Goal: Information Seeking & Learning: Learn about a topic

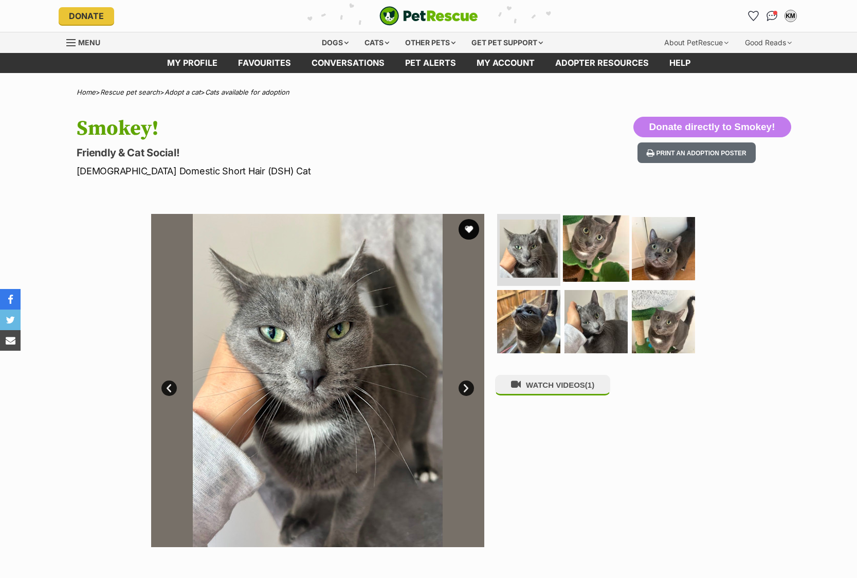
click at [584, 251] on img at bounding box center [596, 248] width 66 height 66
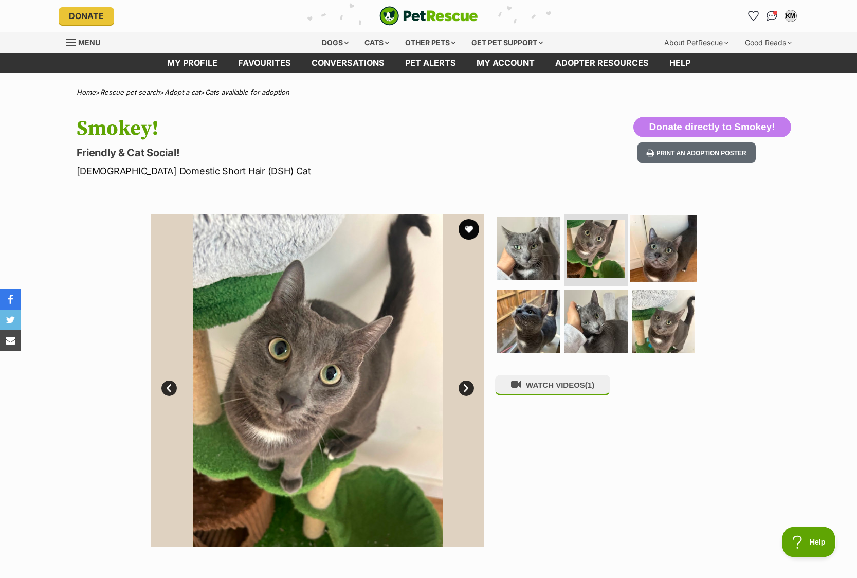
click at [651, 248] on img at bounding box center [663, 248] width 66 height 66
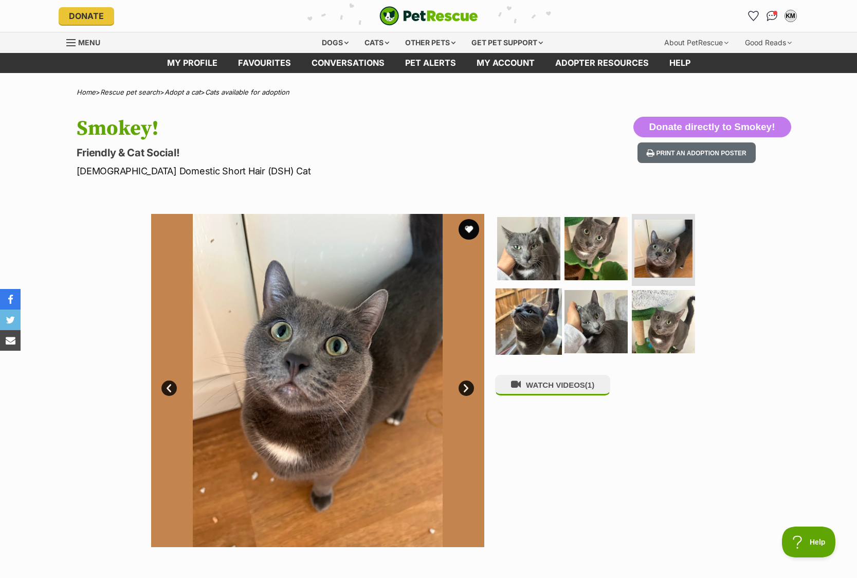
click at [531, 319] on img at bounding box center [529, 321] width 66 height 66
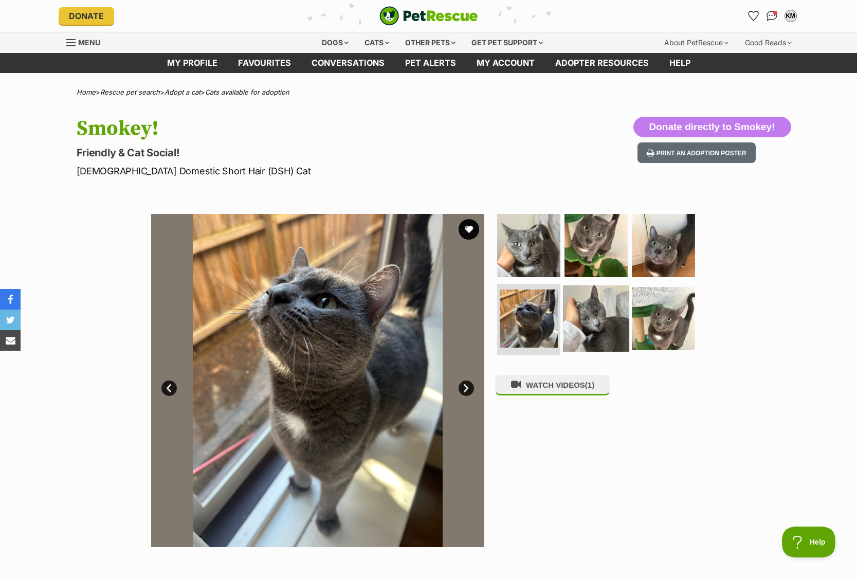
click at [587, 322] on img at bounding box center [596, 318] width 66 height 66
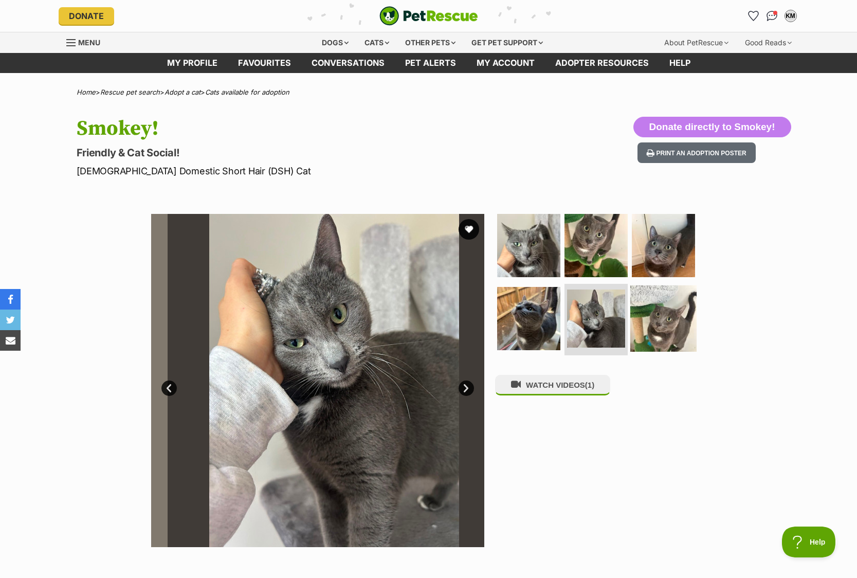
click at [647, 325] on img at bounding box center [663, 318] width 66 height 66
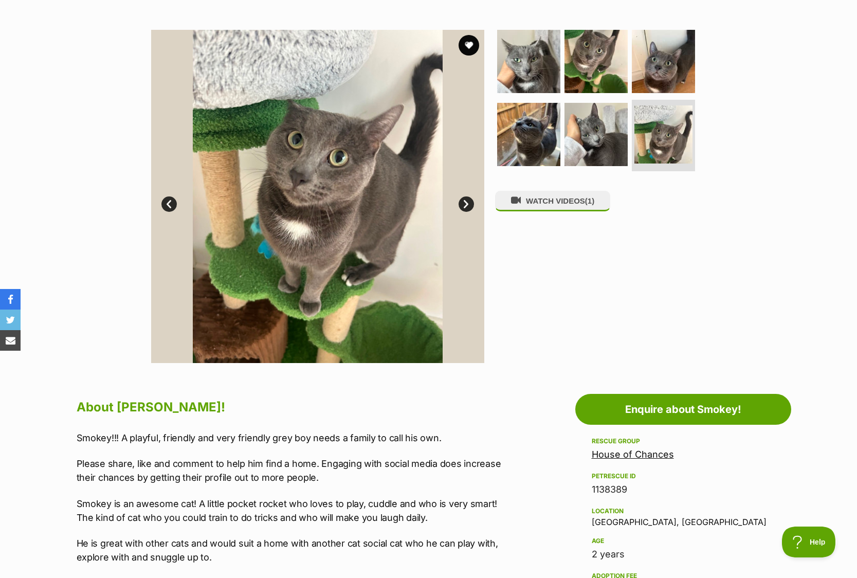
scroll to position [421, 0]
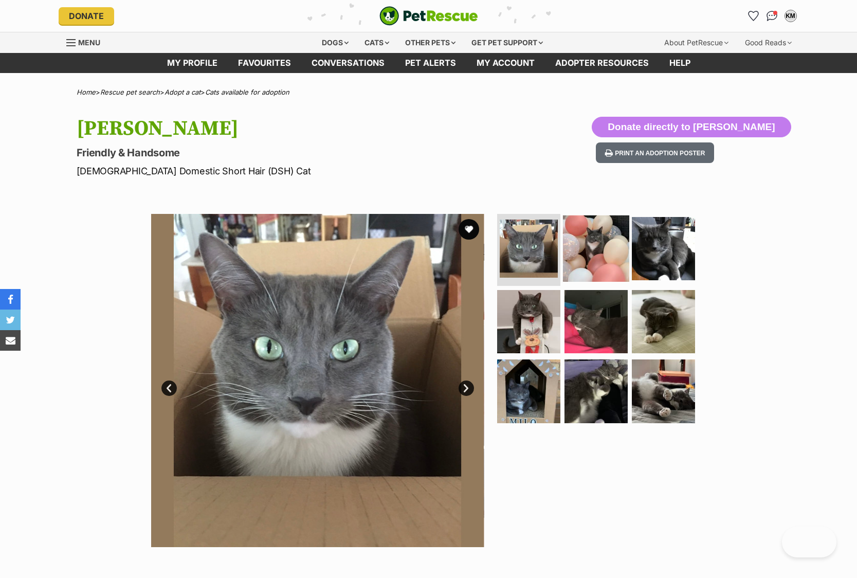
click at [589, 262] on img at bounding box center [596, 248] width 66 height 66
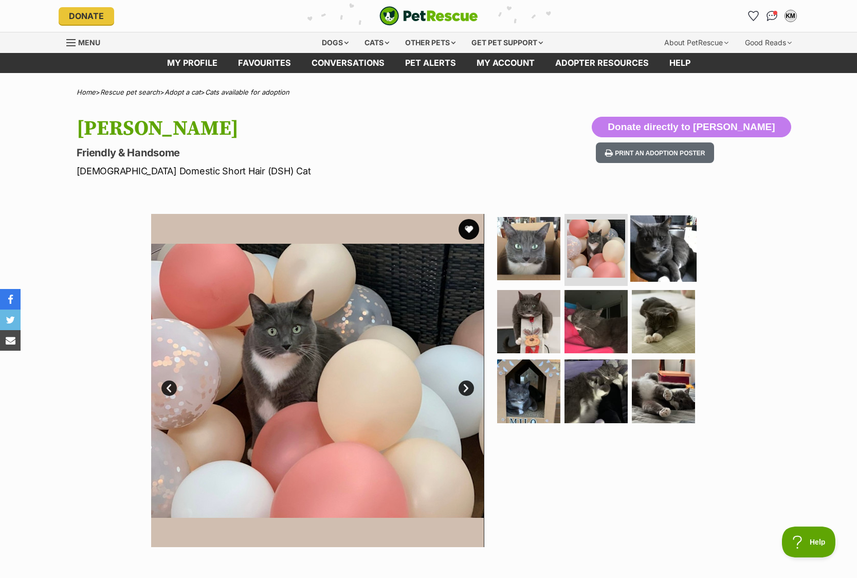
click at [650, 258] on img at bounding box center [663, 248] width 66 height 66
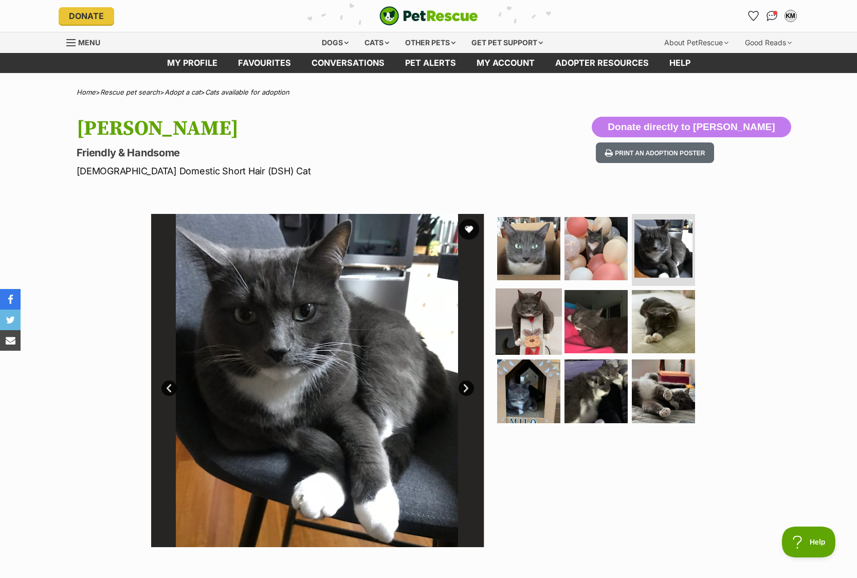
click at [531, 335] on img at bounding box center [529, 321] width 66 height 66
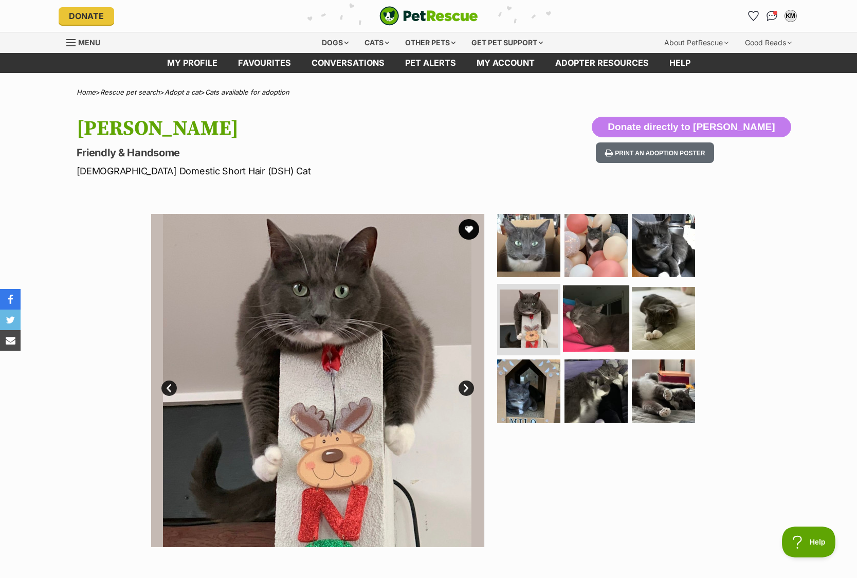
click at [589, 330] on img at bounding box center [596, 318] width 66 height 66
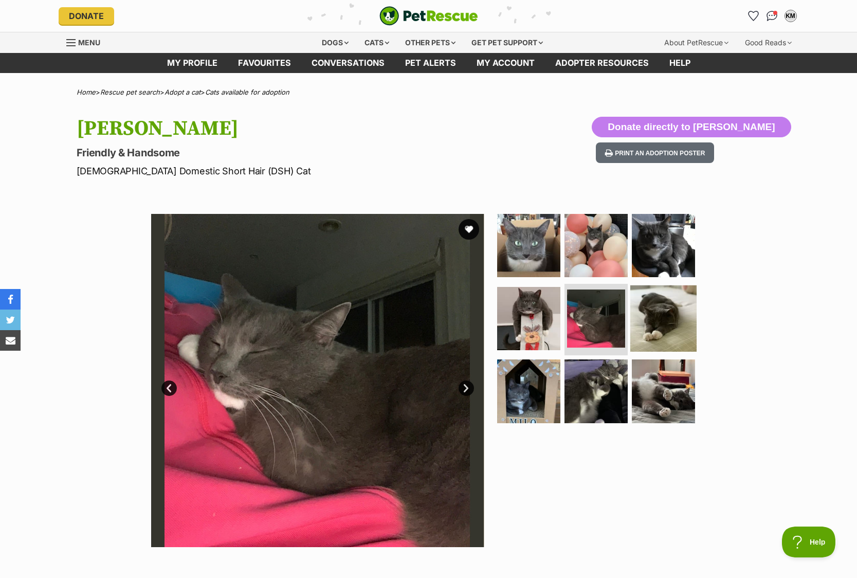
click at [658, 326] on img at bounding box center [663, 318] width 66 height 66
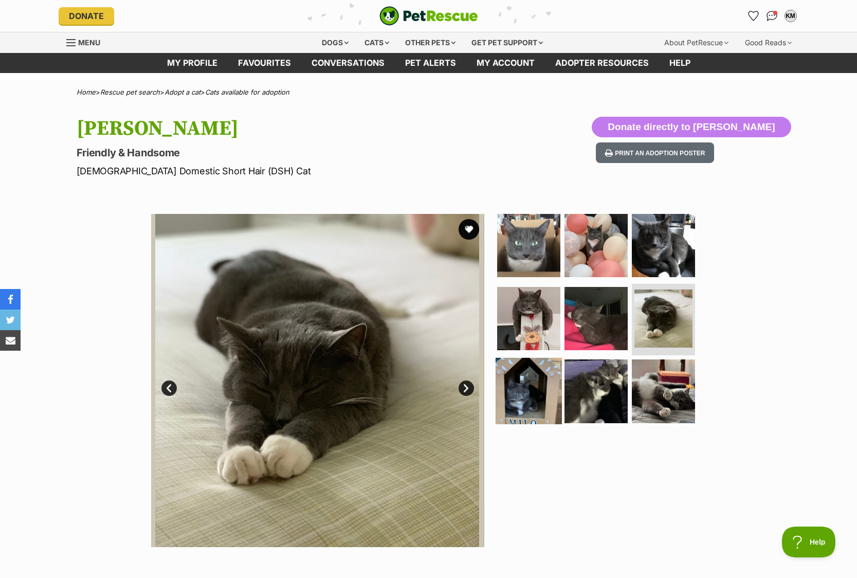
click at [536, 378] on img at bounding box center [529, 391] width 66 height 66
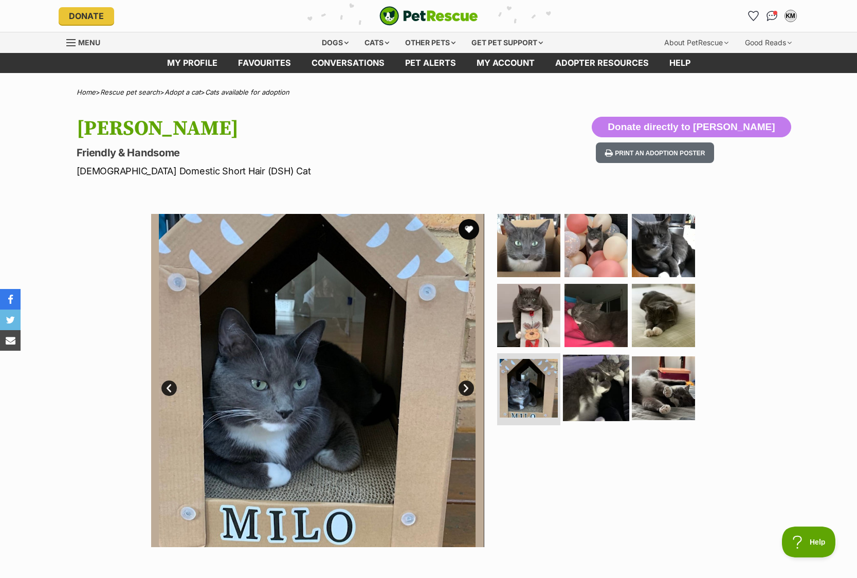
click at [582, 383] on img at bounding box center [596, 388] width 66 height 66
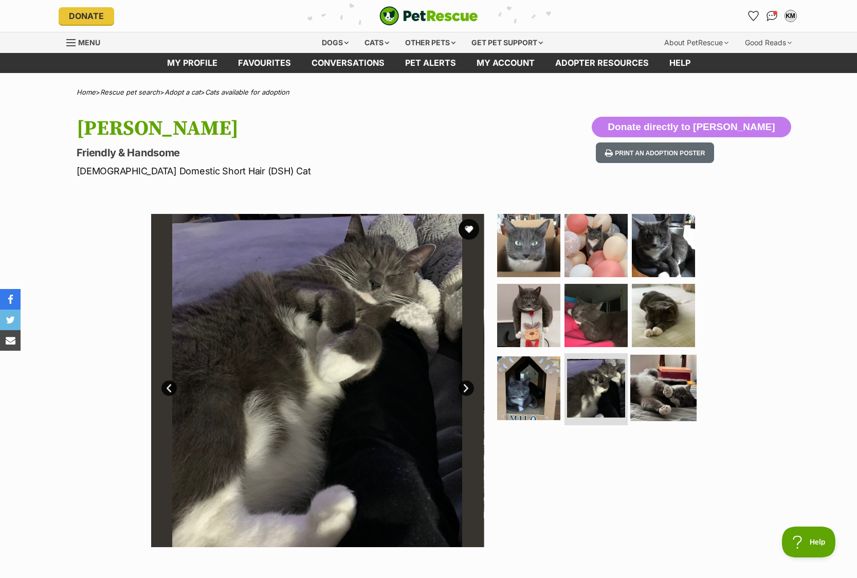
click at [650, 389] on img at bounding box center [663, 388] width 66 height 66
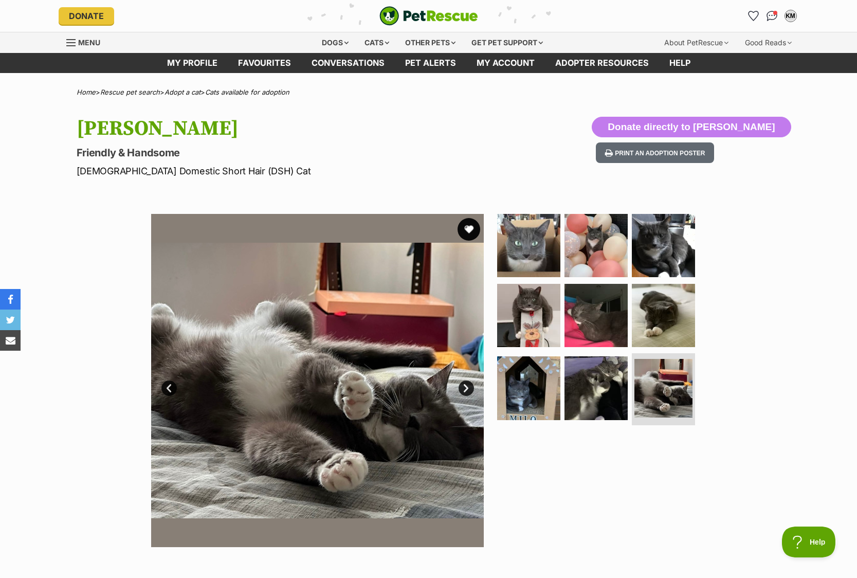
click at [474, 229] on button "favourite" at bounding box center [469, 229] width 23 height 23
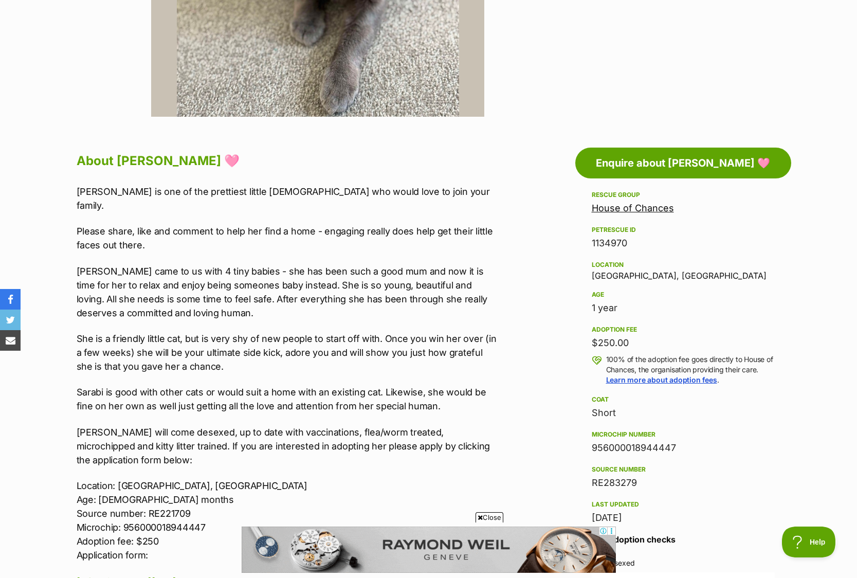
scroll to position [128, 0]
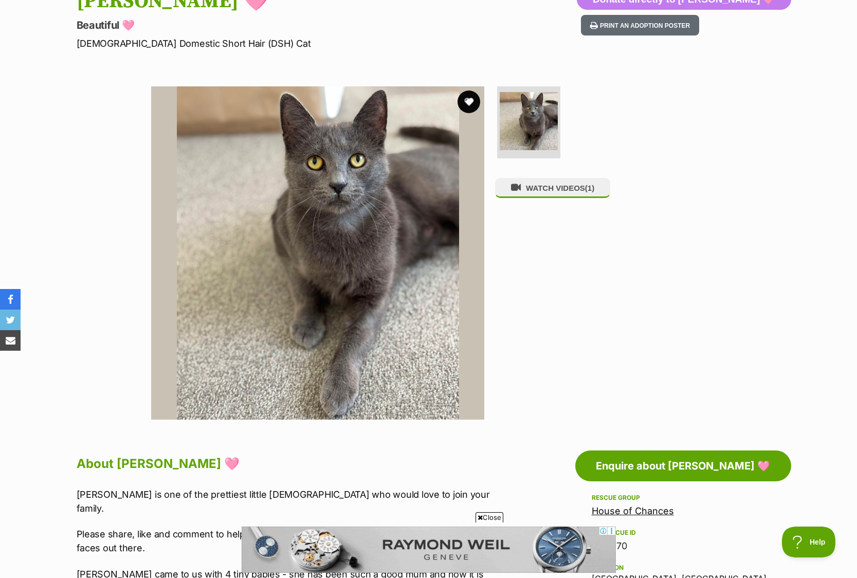
click at [469, 100] on button "favourite" at bounding box center [469, 101] width 23 height 23
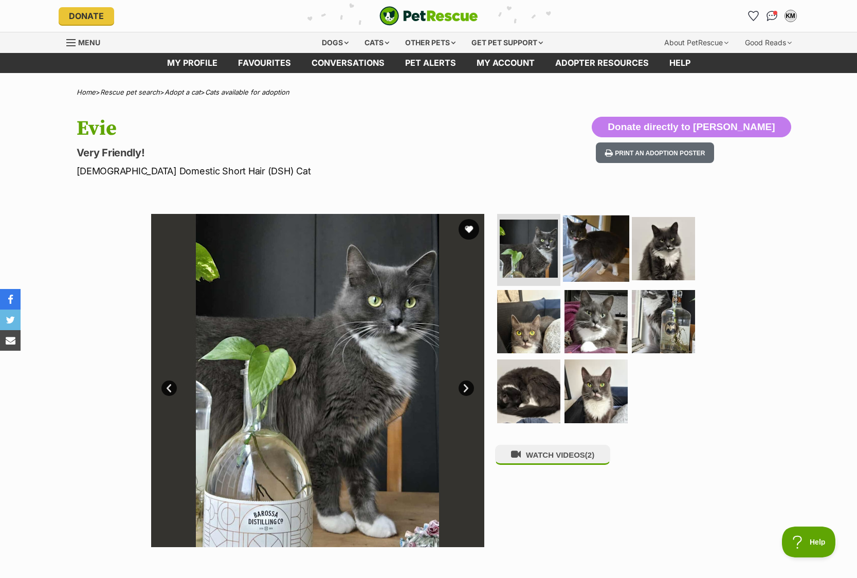
click at [591, 256] on img at bounding box center [596, 248] width 66 height 66
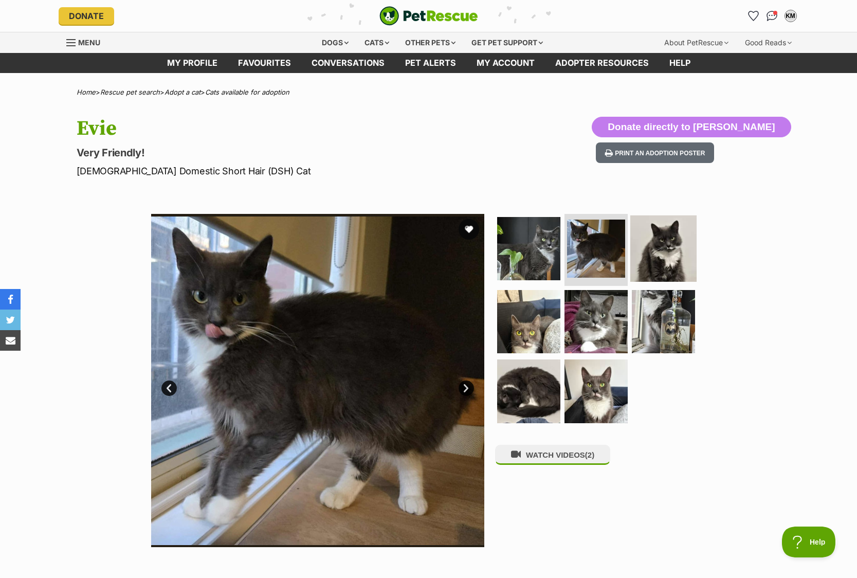
click at [656, 256] on img at bounding box center [663, 248] width 66 height 66
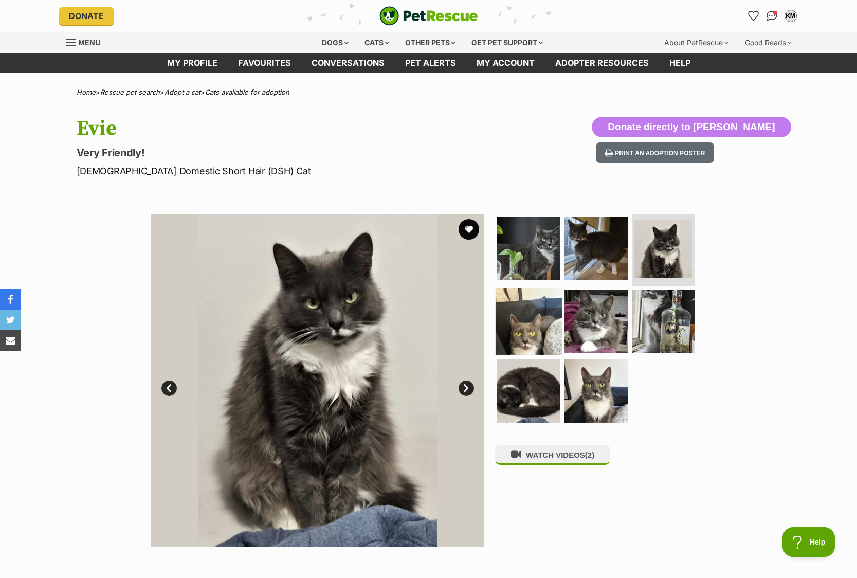
click at [531, 316] on img at bounding box center [529, 321] width 66 height 66
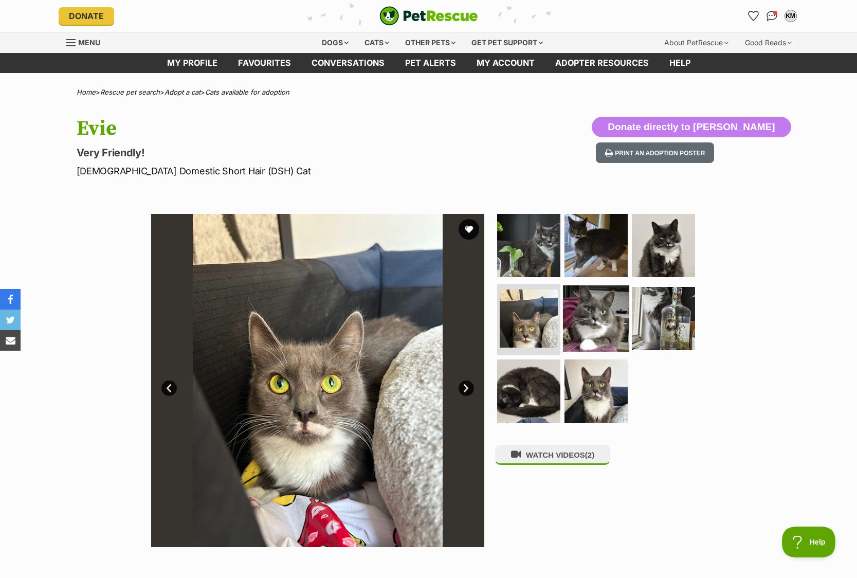
click at [588, 318] on img at bounding box center [596, 318] width 66 height 66
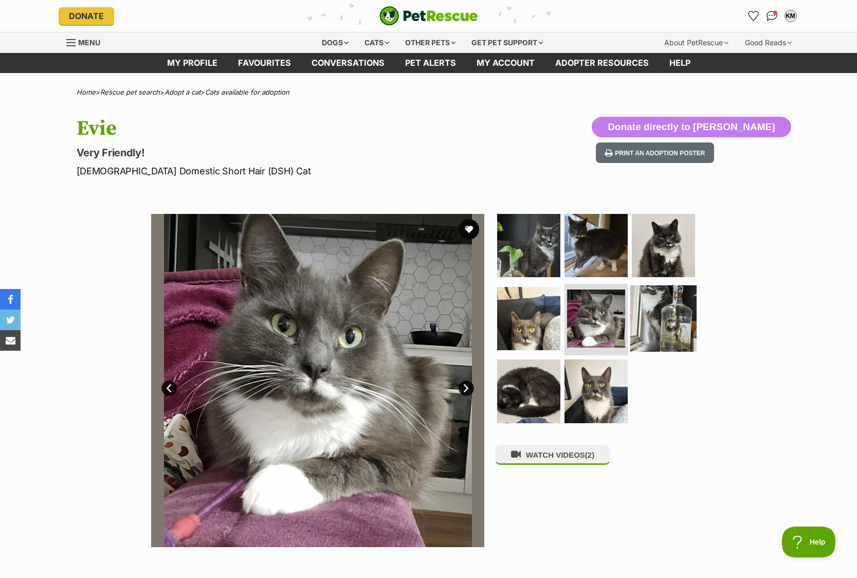
click at [649, 320] on img at bounding box center [663, 318] width 66 height 66
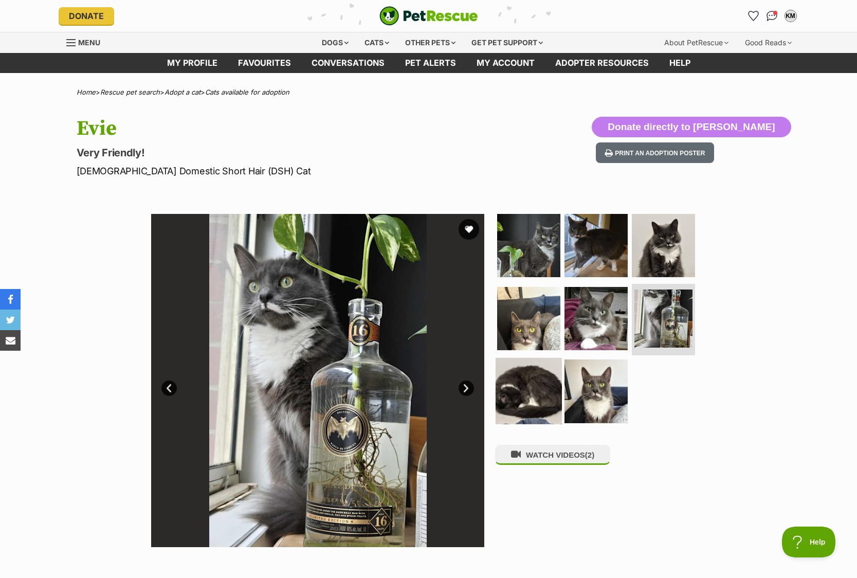
click at [535, 372] on img at bounding box center [529, 391] width 66 height 66
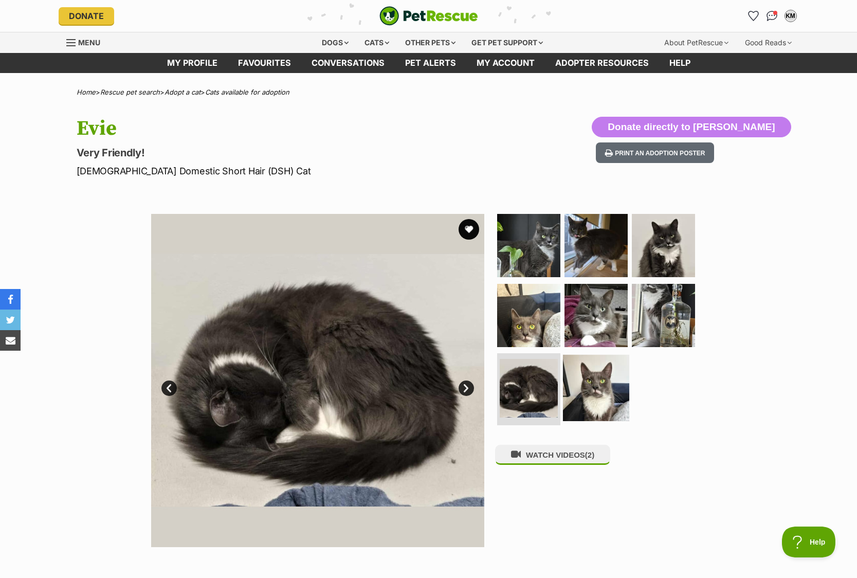
click at [597, 383] on img at bounding box center [596, 388] width 66 height 66
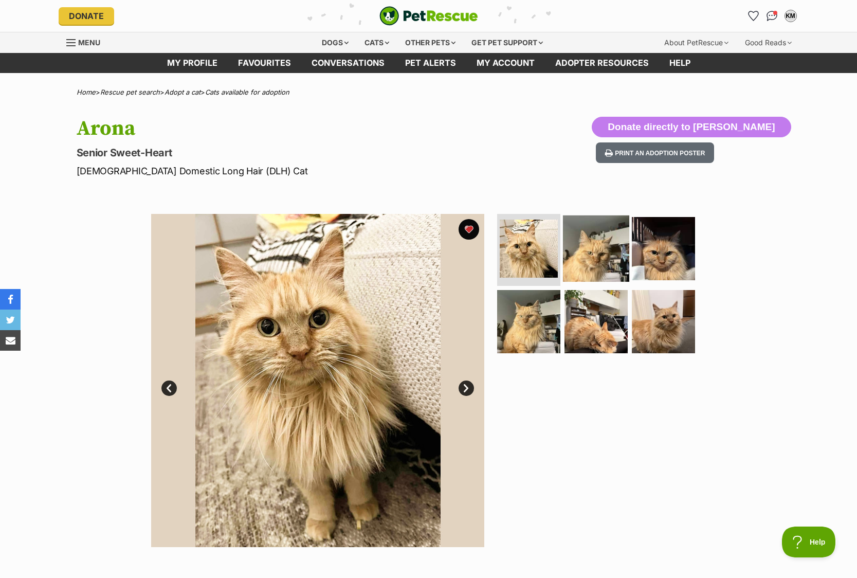
click at [596, 264] on img at bounding box center [596, 248] width 66 height 66
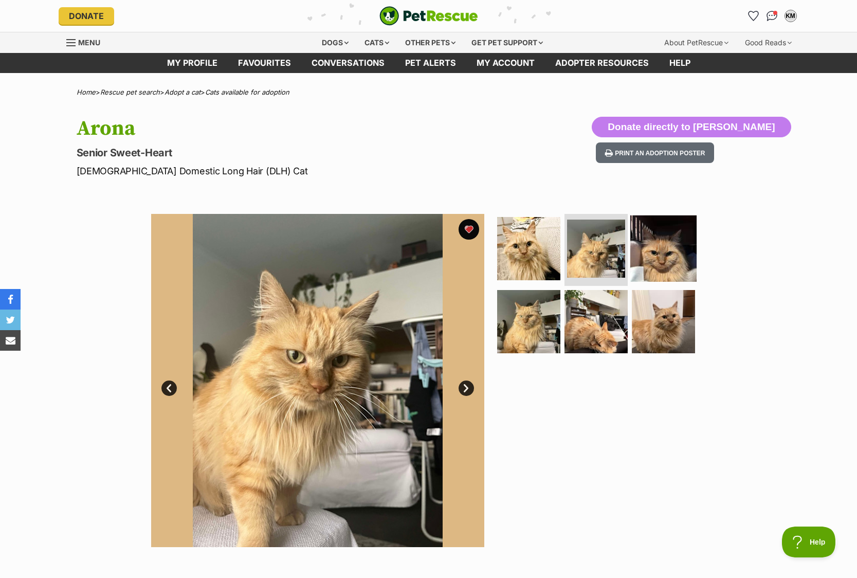
click at [651, 262] on img at bounding box center [663, 248] width 66 height 66
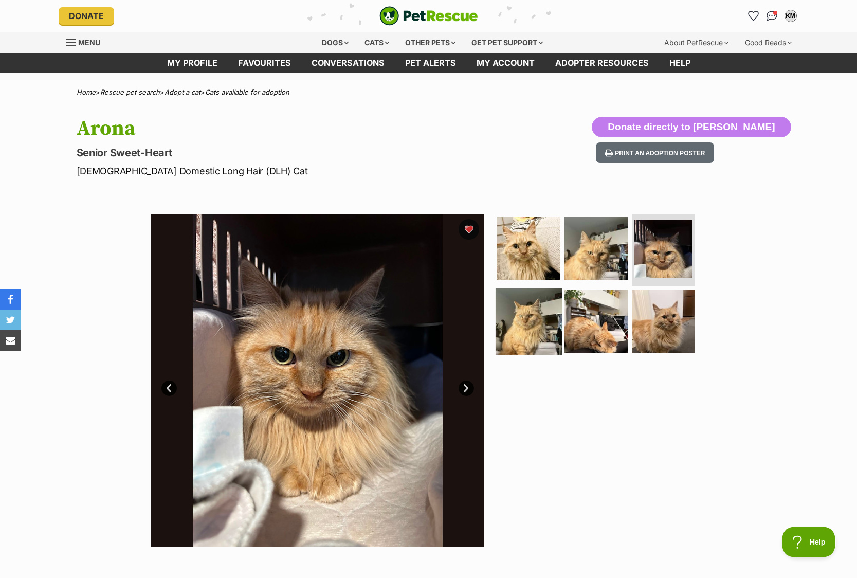
click at [534, 326] on img at bounding box center [529, 321] width 66 height 66
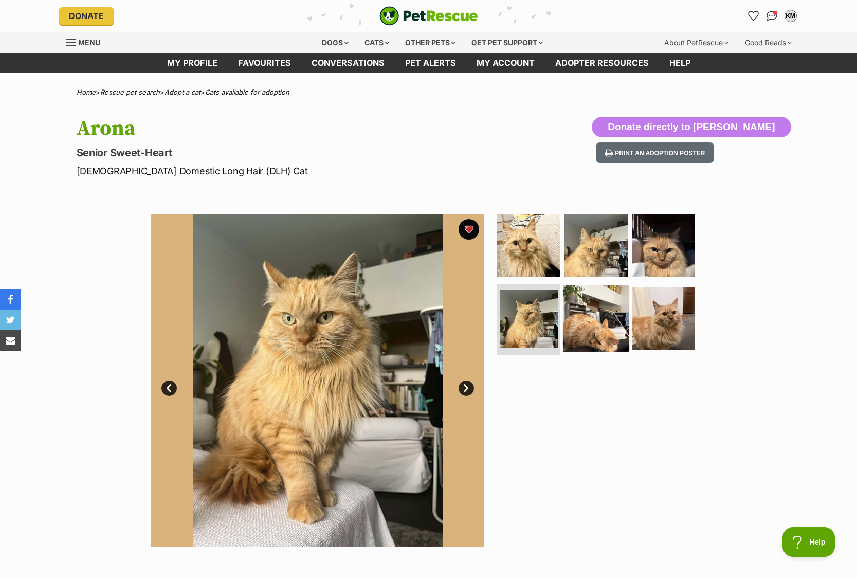
click at [592, 326] on img at bounding box center [596, 318] width 66 height 66
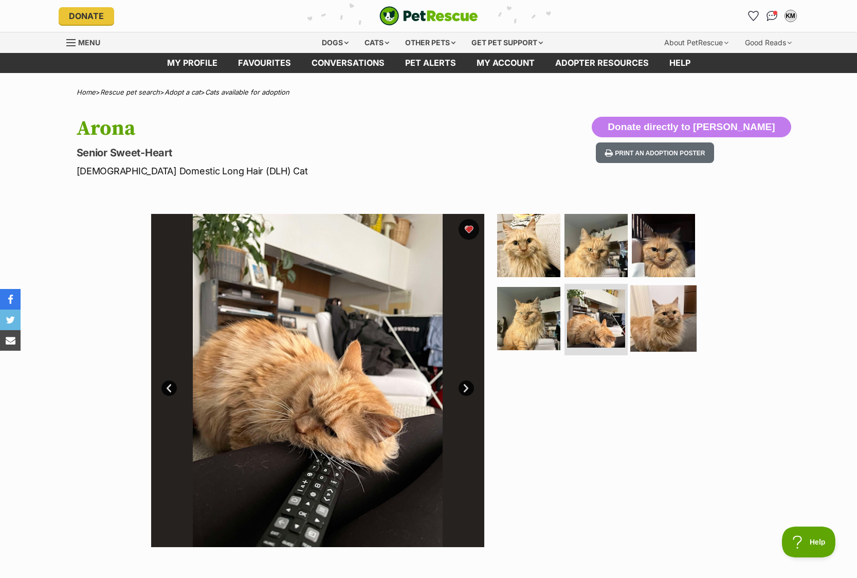
click at [685, 322] on img at bounding box center [663, 318] width 66 height 66
